Goal: Information Seeking & Learning: Learn about a topic

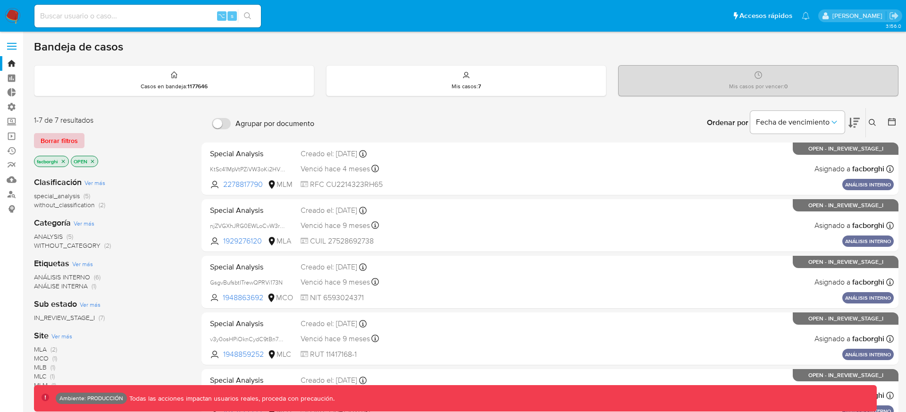
click at [71, 143] on span "Borrar filtros" at bounding box center [59, 140] width 37 height 13
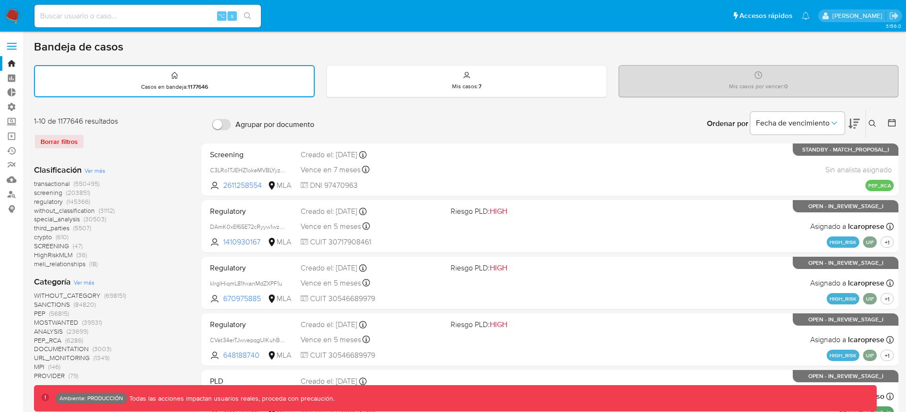
click at [88, 182] on span "(550495)" at bounding box center [87, 183] width 26 height 9
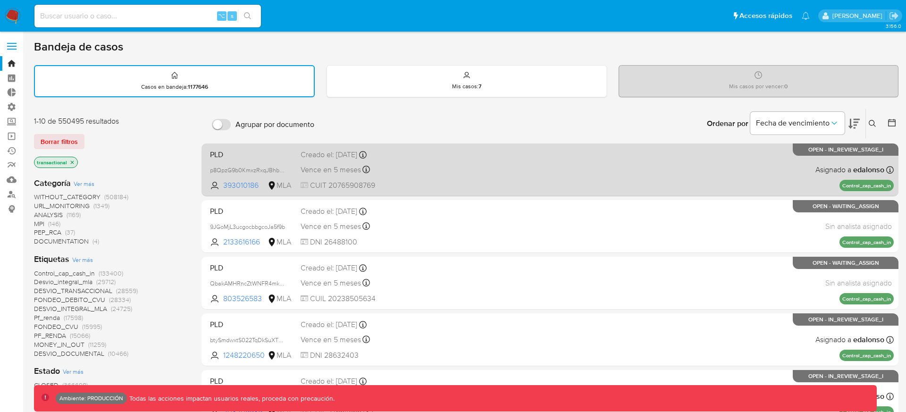
click at [493, 151] on div "PLD p8QpzG9b0KmxzRxqJBhbNdya 393010186 MLA Creado el: 26/06/2025 Creado el: 26/…" at bounding box center [550, 170] width 688 height 48
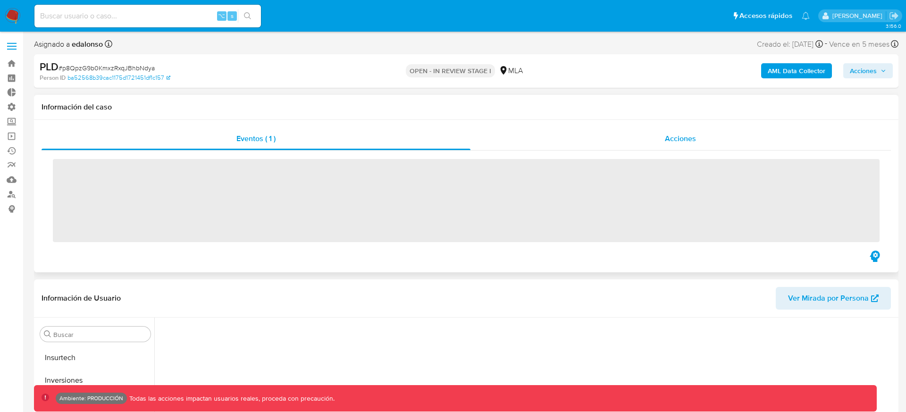
scroll to position [444, 0]
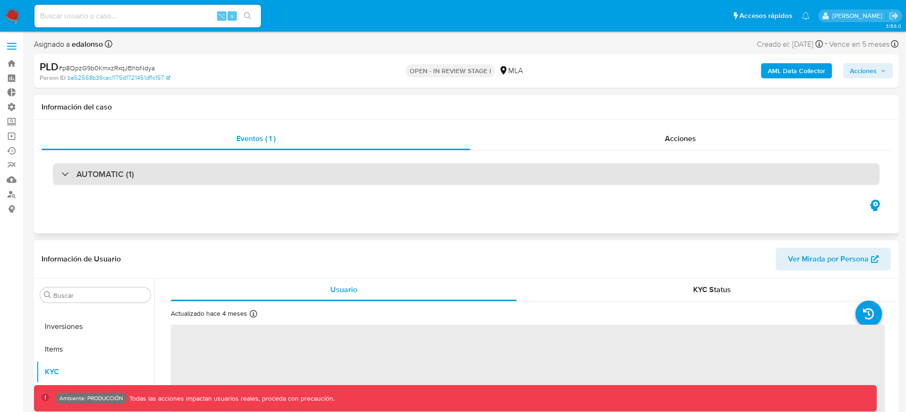
click at [488, 182] on div "AUTOMATIC (1)" at bounding box center [466, 174] width 827 height 22
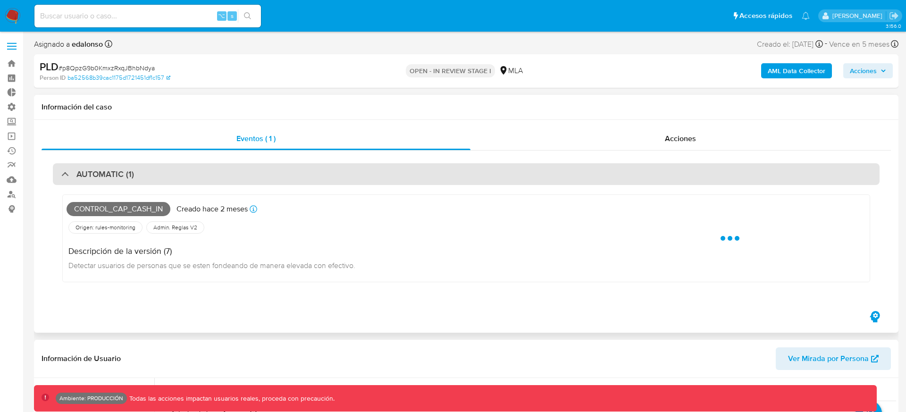
select select "10"
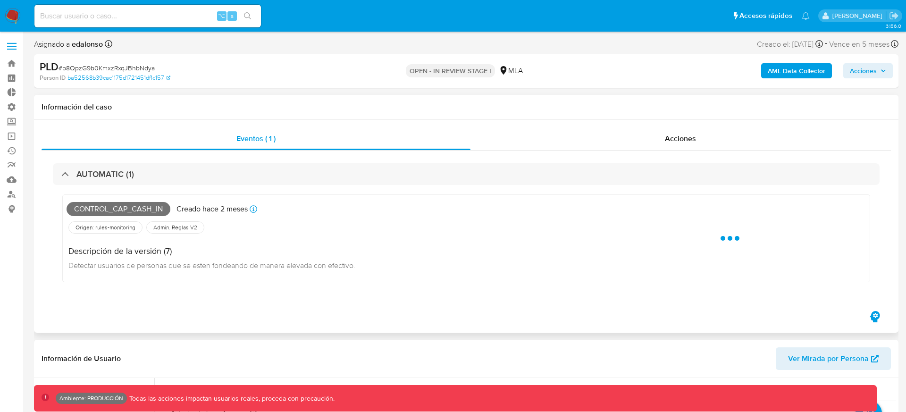
click at [608, 258] on div at bounding box center [730, 238] width 272 height 79
click at [652, 253] on div at bounding box center [730, 238] width 272 height 79
click at [652, 248] on div at bounding box center [730, 238] width 272 height 79
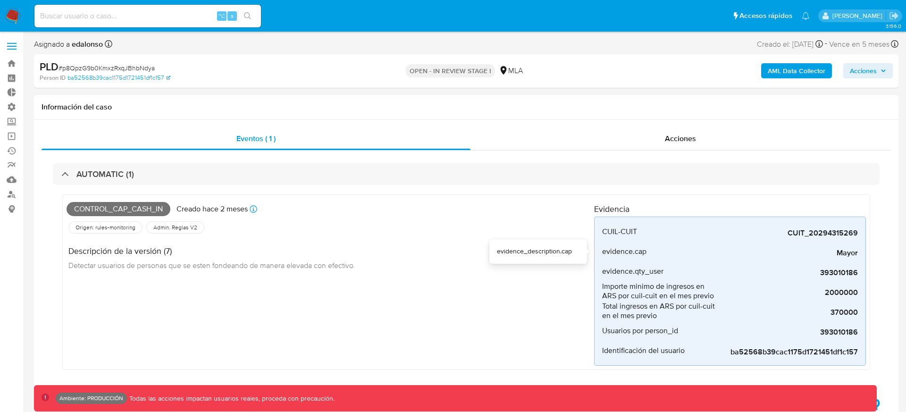
click at [573, 238] on div "Descripción de la versión (7) Detectar usuarios de personas que se esten fondea…" at bounding box center [331, 257] width 528 height 42
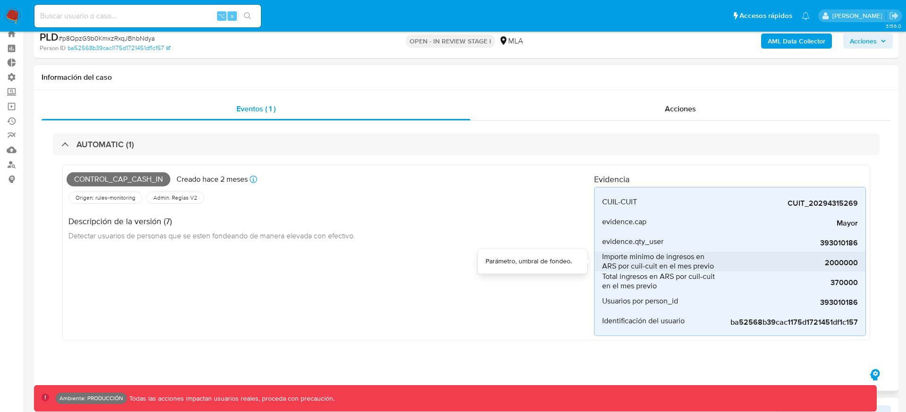
scroll to position [34, 0]
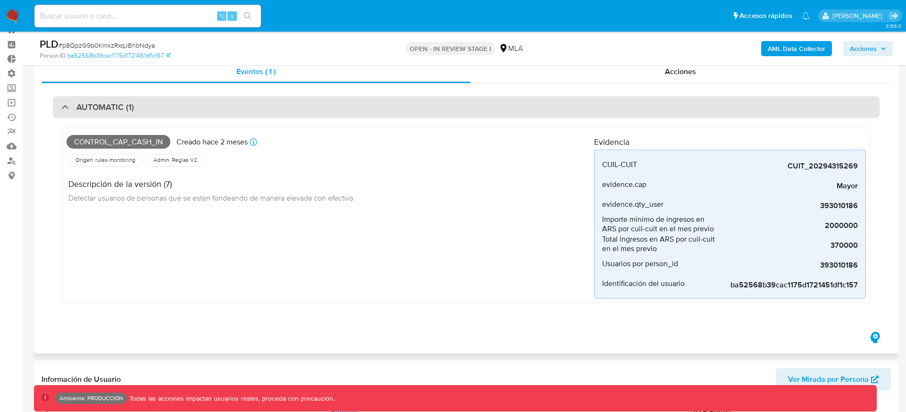
click at [599, 104] on div "AUTOMATIC (1)" at bounding box center [466, 107] width 827 height 22
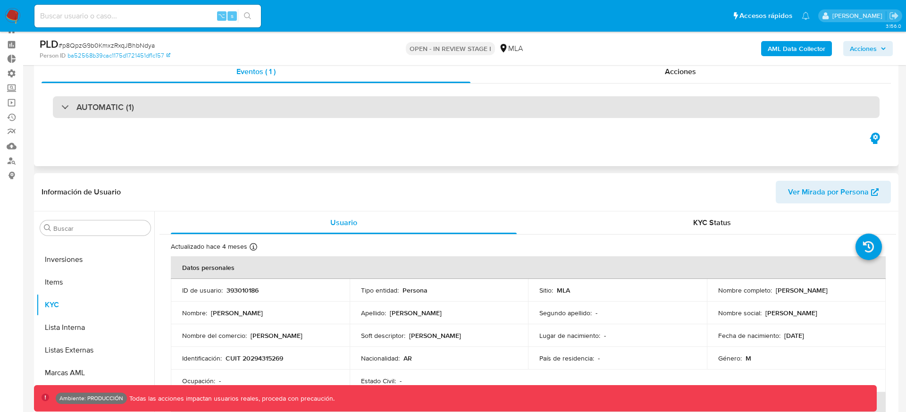
click at [598, 110] on div "AUTOMATIC (1)" at bounding box center [466, 107] width 827 height 22
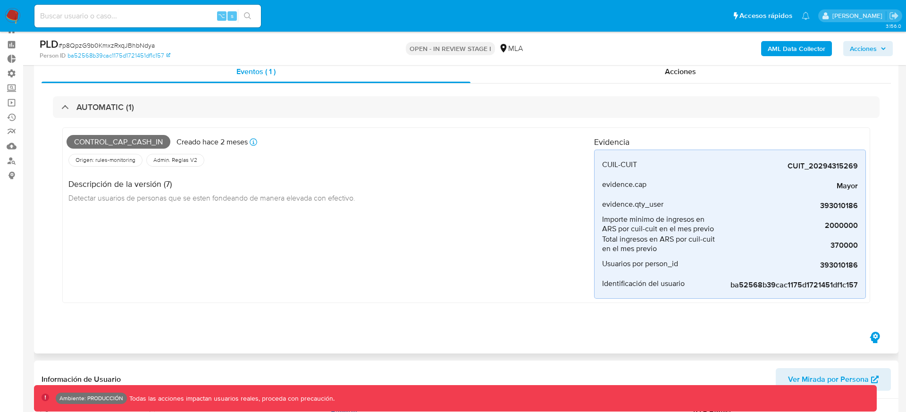
click at [545, 118] on div "Control_cap_cash_in Creado hace 2 meses Creado: [DATE] 23:26:21 Origen: rules-m…" at bounding box center [466, 217] width 827 height 199
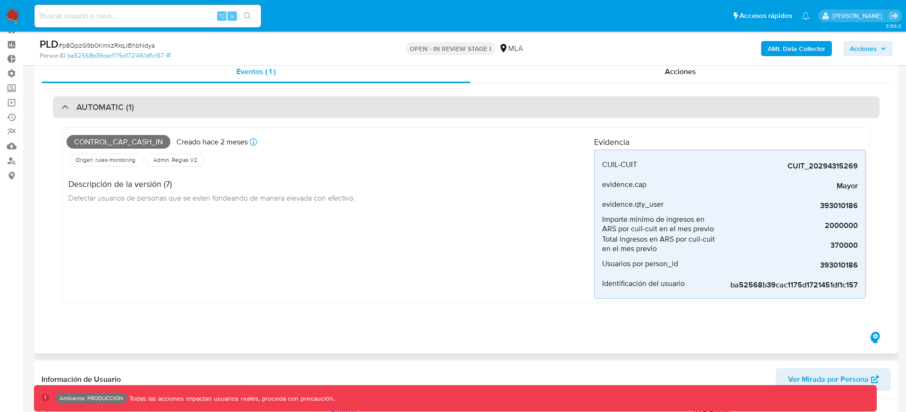
click at [547, 117] on div "AUTOMATIC (1)" at bounding box center [466, 107] width 827 height 22
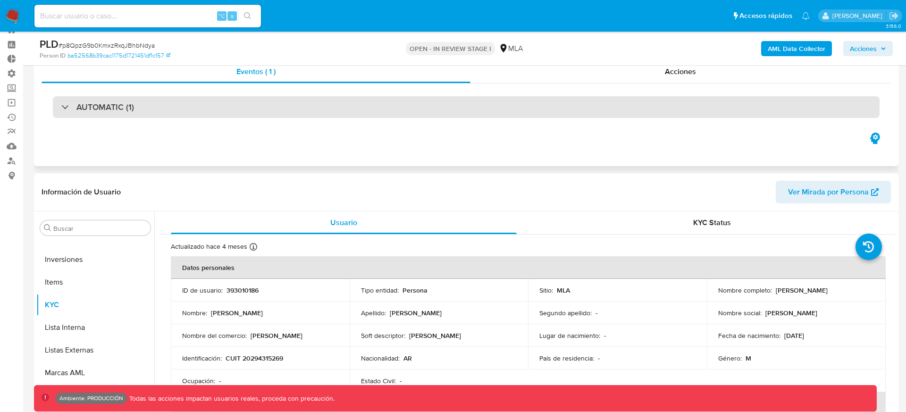
click at [547, 117] on div "AUTOMATIC (1)" at bounding box center [466, 107] width 827 height 22
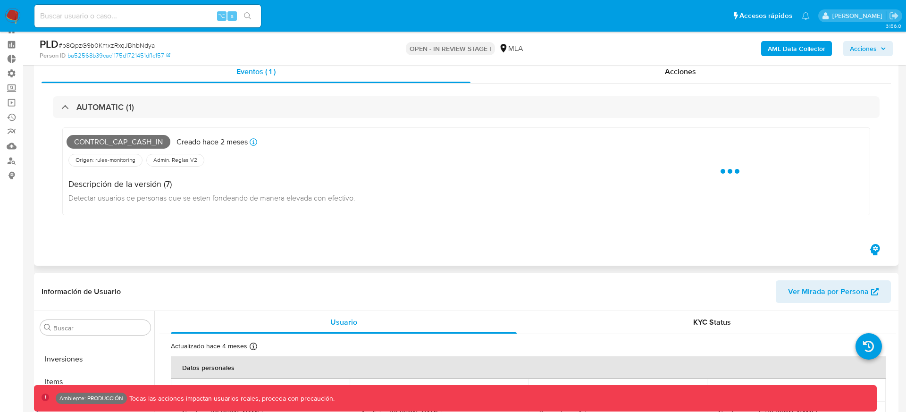
click at [534, 176] on div "Descripción de la versión (7) Detectar usuarios de personas que se esten fondea…" at bounding box center [331, 190] width 528 height 42
